Goal: Transaction & Acquisition: Purchase product/service

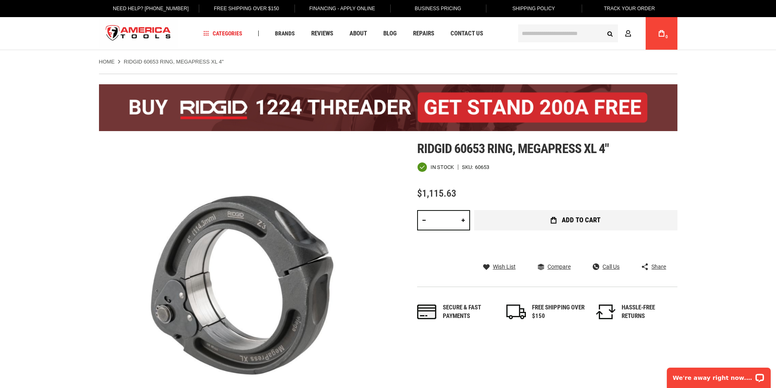
click at [536, 224] on button "Add to Cart" at bounding box center [575, 220] width 203 height 20
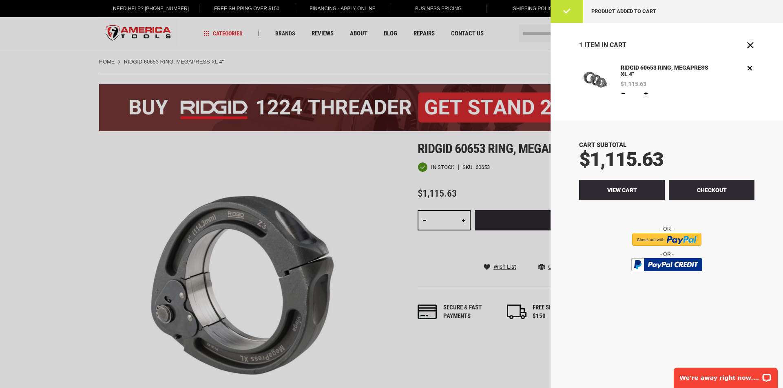
click at [634, 197] on link "View Cart" at bounding box center [622, 190] width 86 height 20
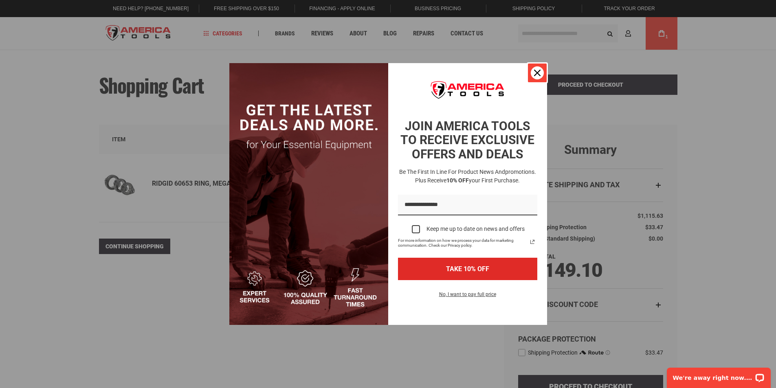
click at [542, 66] on button "Close" at bounding box center [538, 73] width 20 height 20
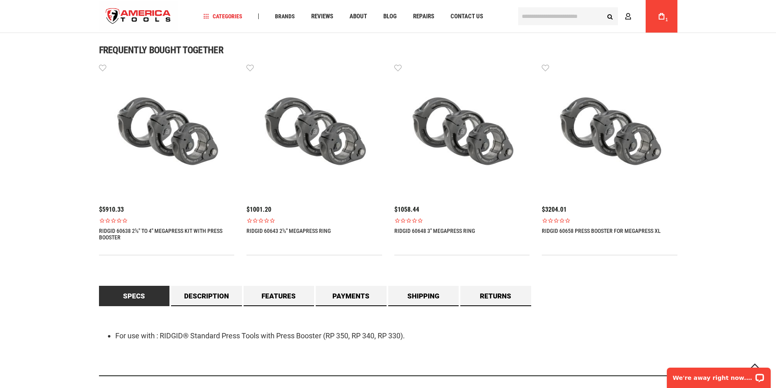
click at [169, 134] on img at bounding box center [167, 131] width 136 height 136
